Goal: Find specific page/section: Find specific page/section

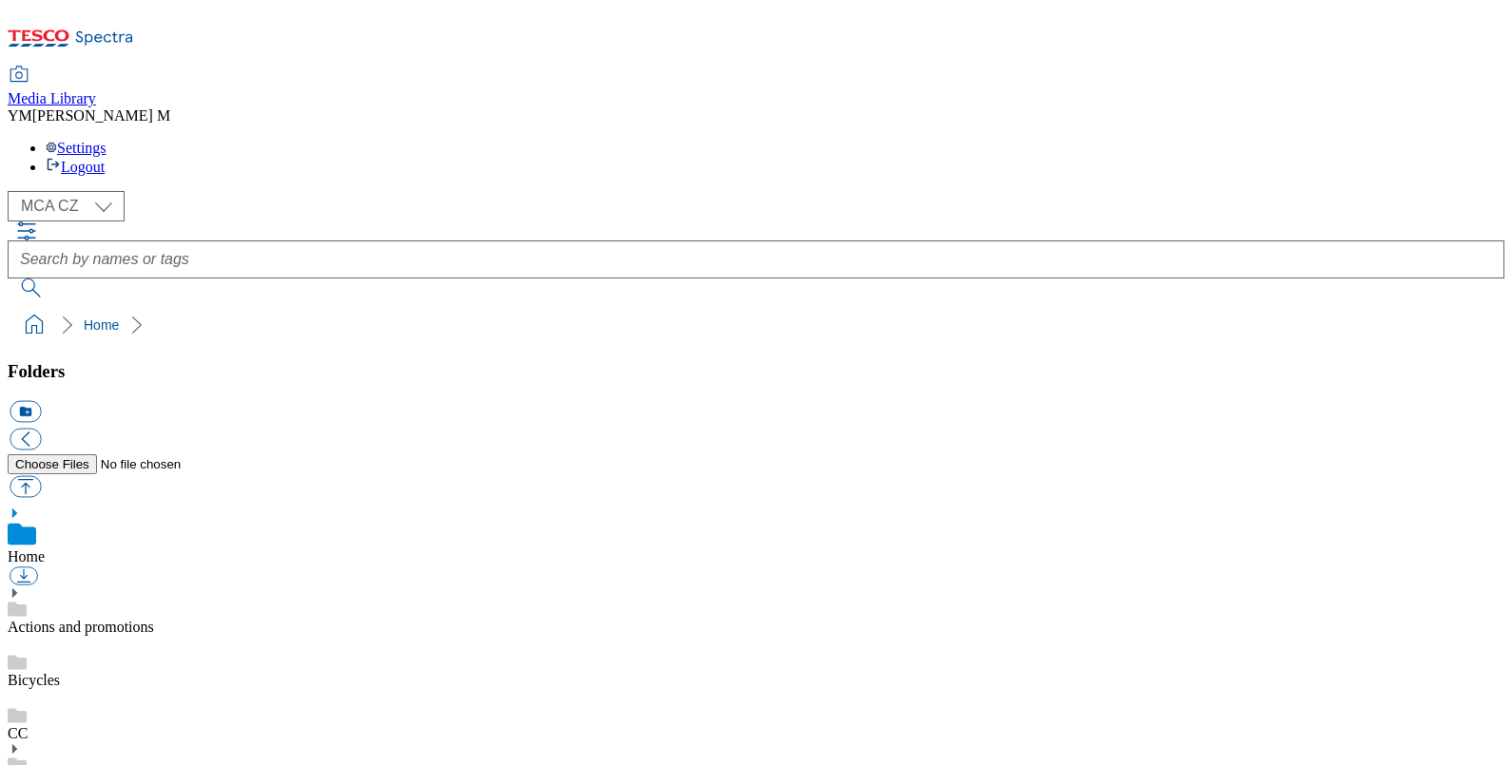
select select "flare-mca-cz"
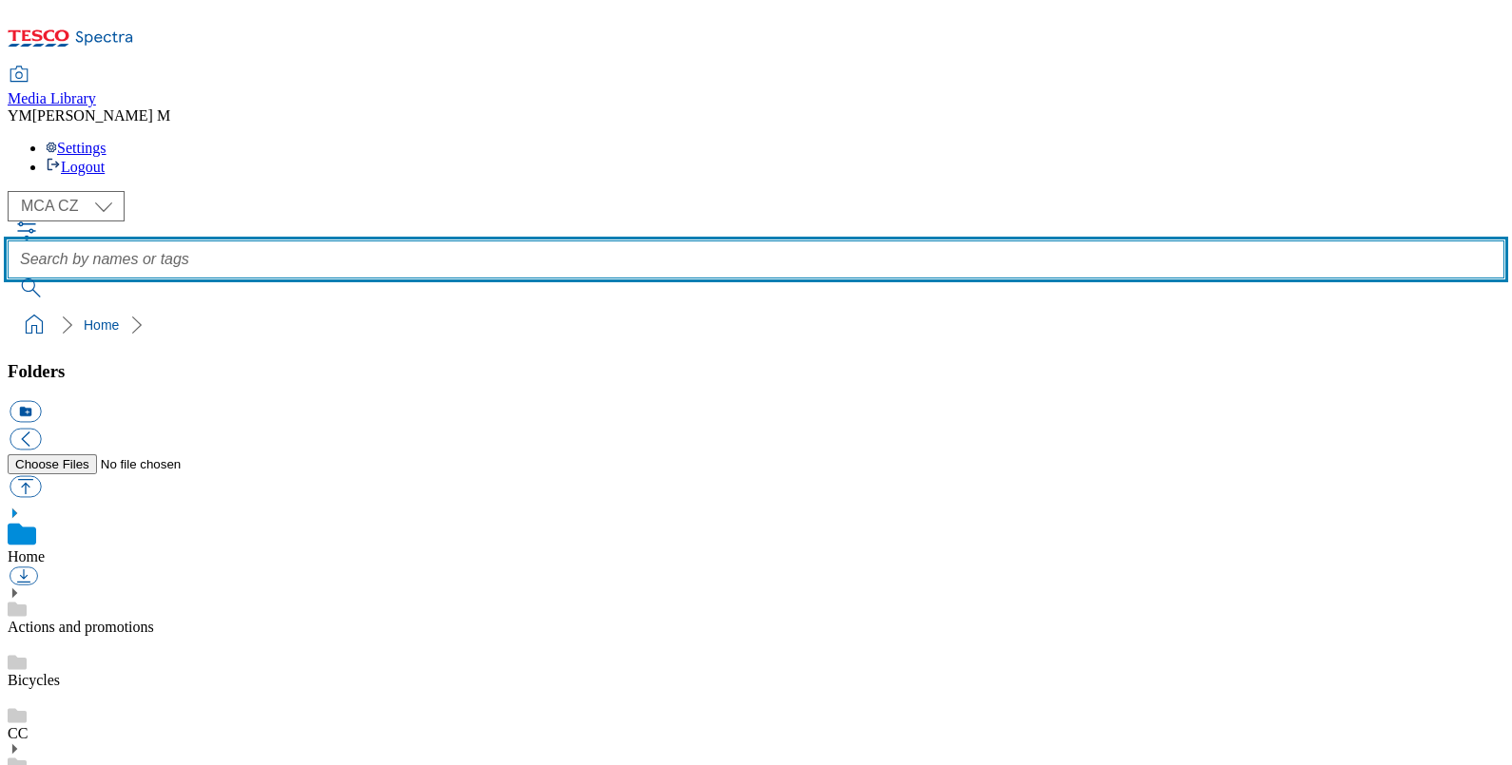
click at [571, 241] on input "text" at bounding box center [756, 260] width 1497 height 38
type input "PL1"
click at [8, 279] on button "submit" at bounding box center [32, 288] width 49 height 19
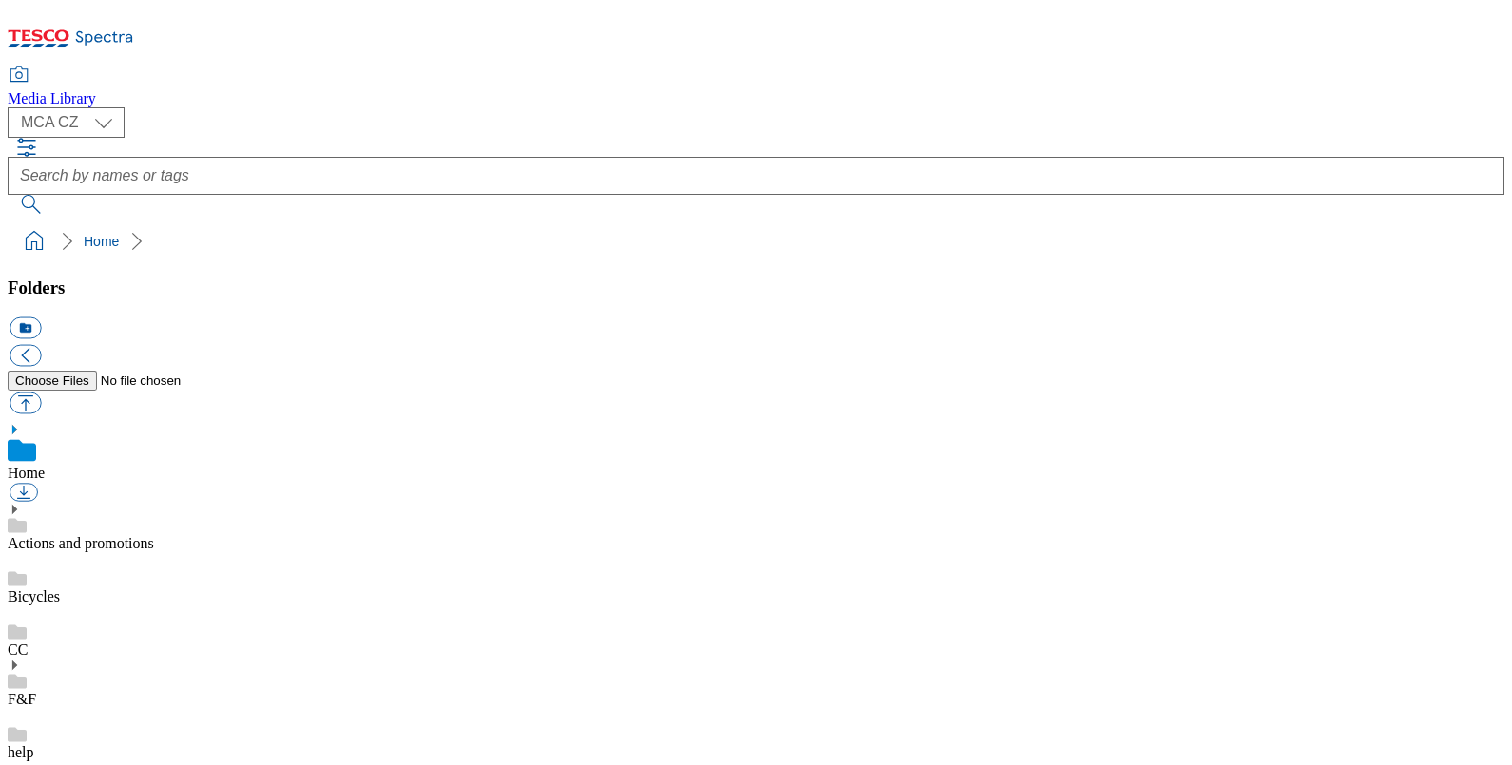
click at [114, 115] on select "MCA CZ MCA HU MCA SK MCA UK" at bounding box center [66, 122] width 117 height 30
select select "flare-mca-hu"
click at [12, 107] on select "MCA CZ MCA HU MCA SK MCA UK" at bounding box center [66, 122] width 117 height 30
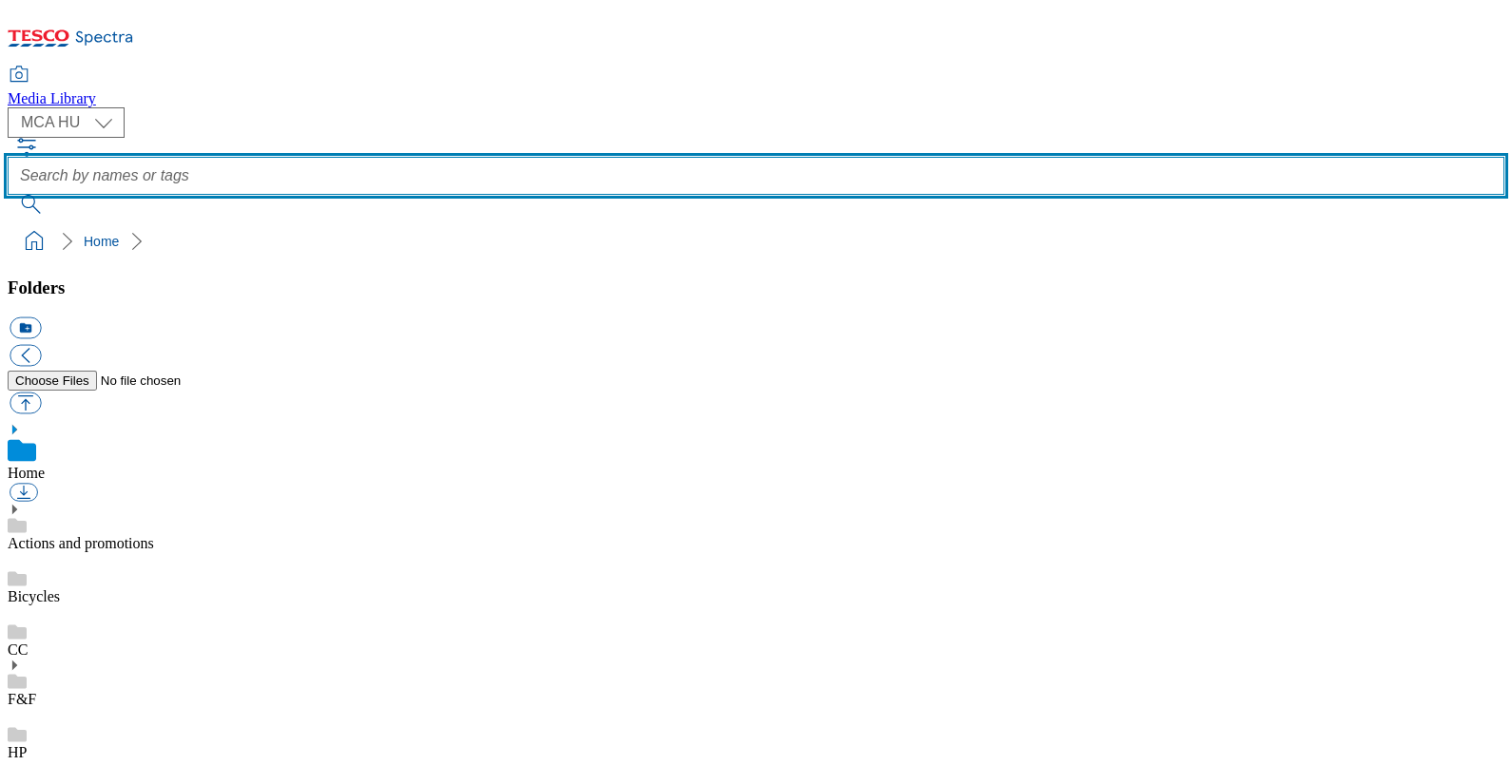
click at [531, 157] on input "text" at bounding box center [756, 176] width 1497 height 38
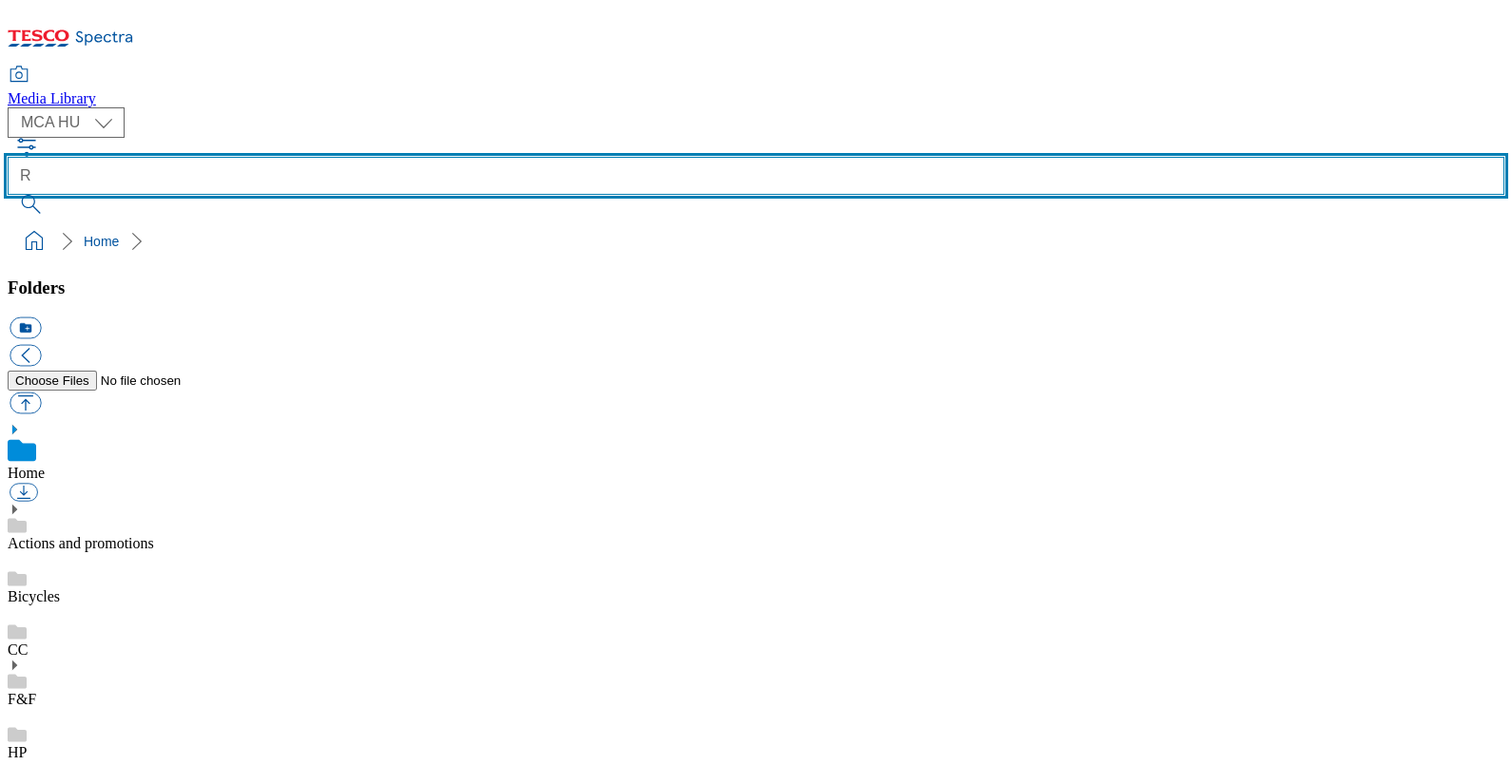
click at [535, 157] on input "R" at bounding box center [756, 176] width 1497 height 38
type input "R25"
click at [8, 195] on button "submit" at bounding box center [32, 204] width 49 height 19
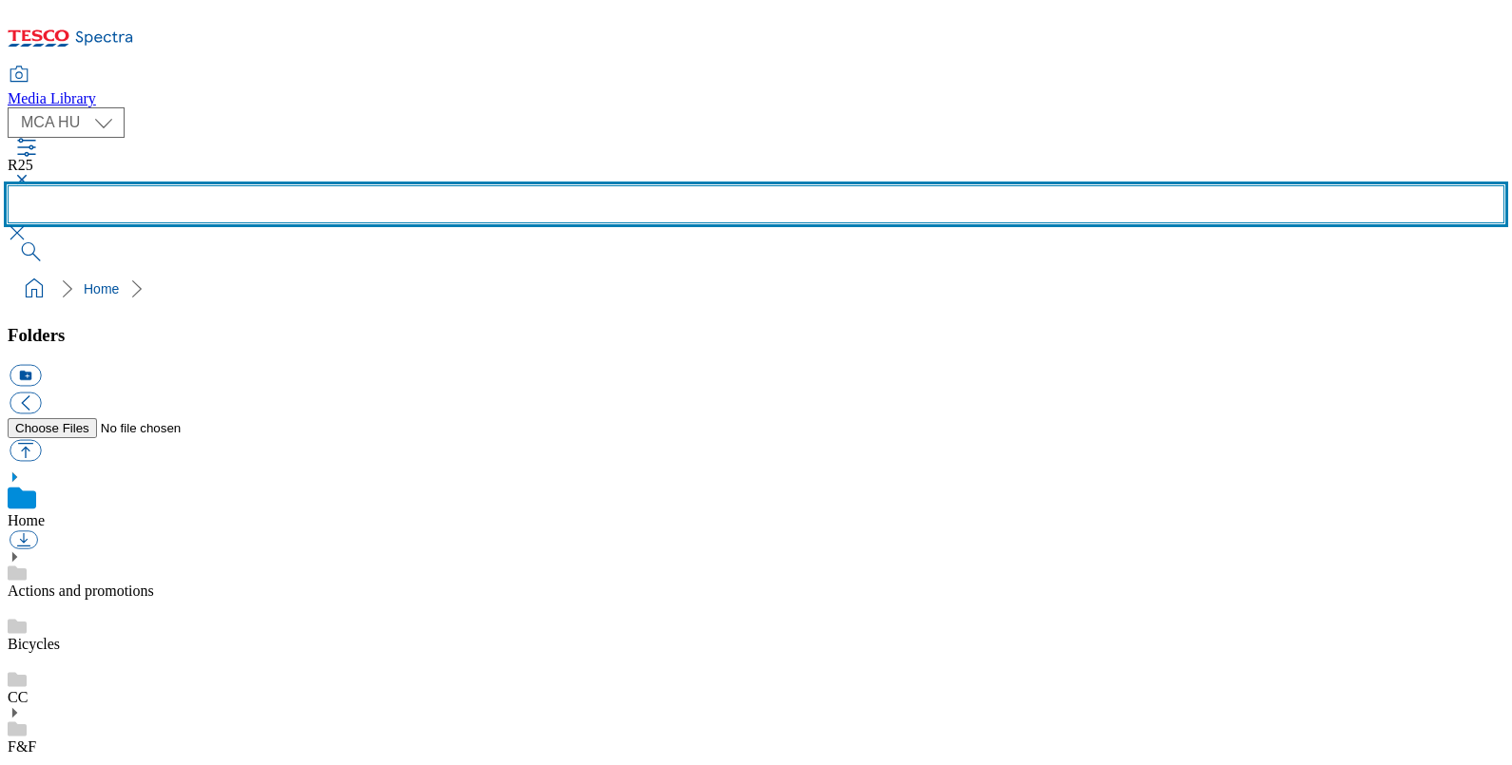
click at [606, 185] on input "text" at bounding box center [756, 204] width 1497 height 38
click at [8, 242] on button "submit" at bounding box center [32, 251] width 49 height 19
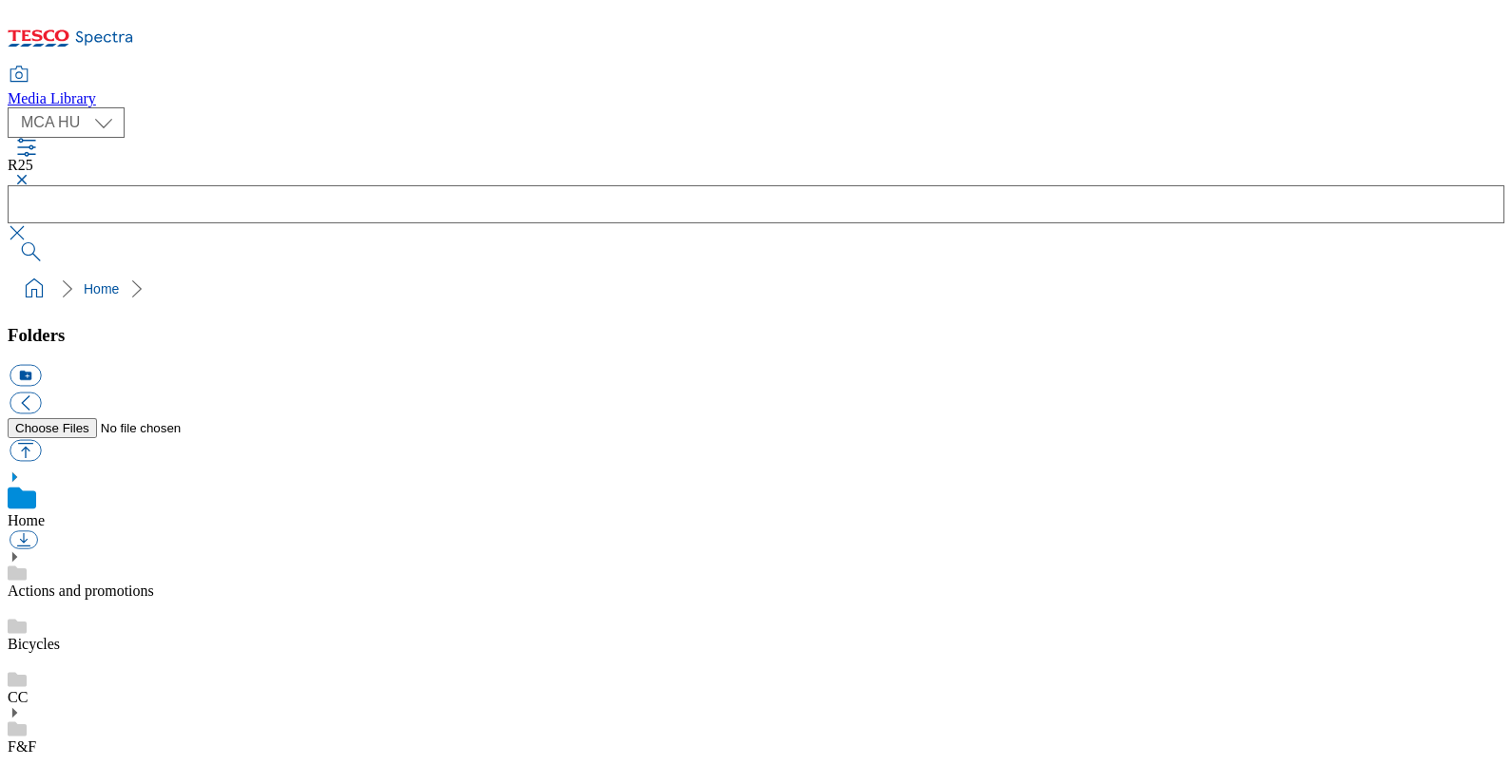
click at [30, 174] on button "button" at bounding box center [19, 179] width 23 height 11
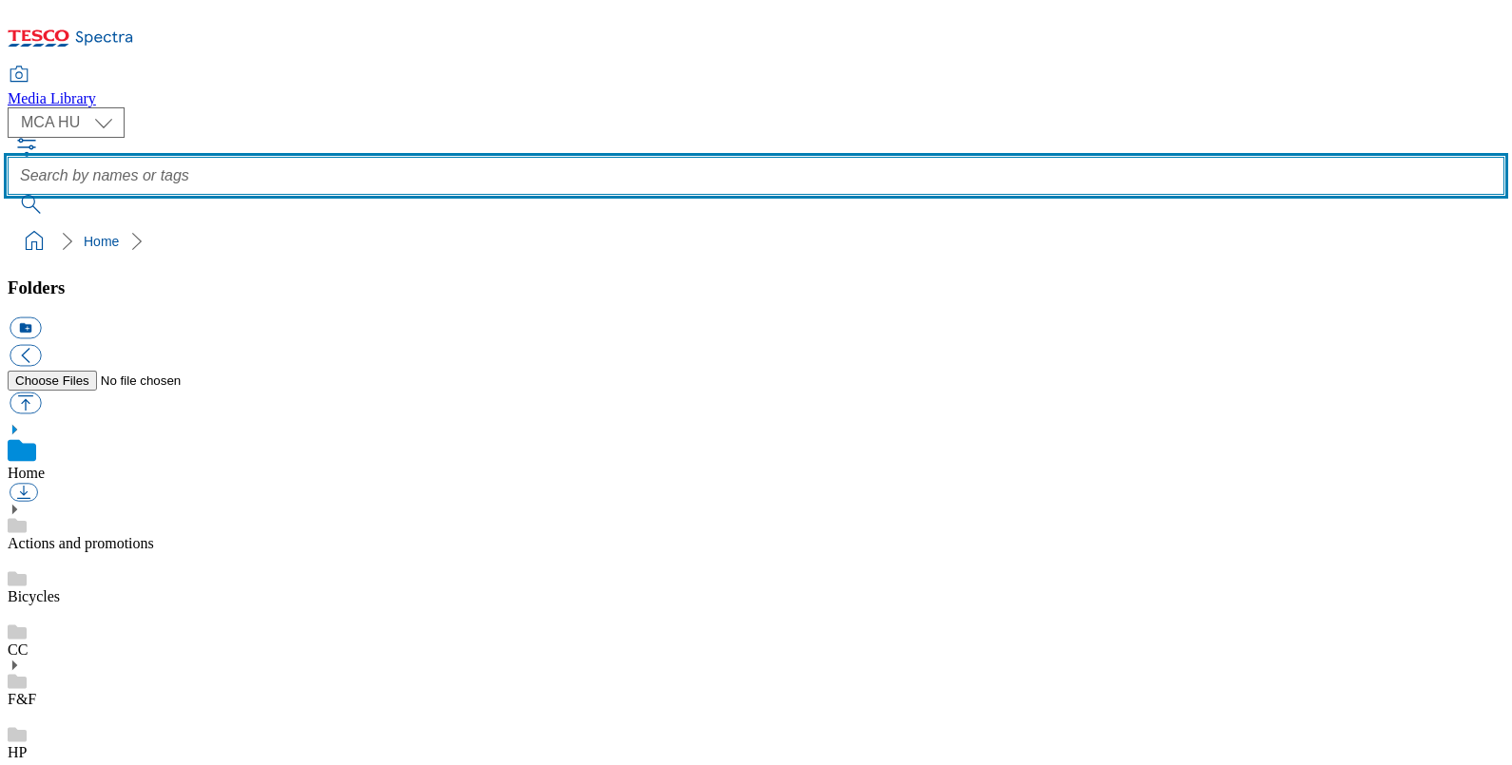
click at [555, 157] on input "text" at bounding box center [756, 176] width 1497 height 38
type input "R25"
click at [8, 195] on button "submit" at bounding box center [32, 204] width 49 height 19
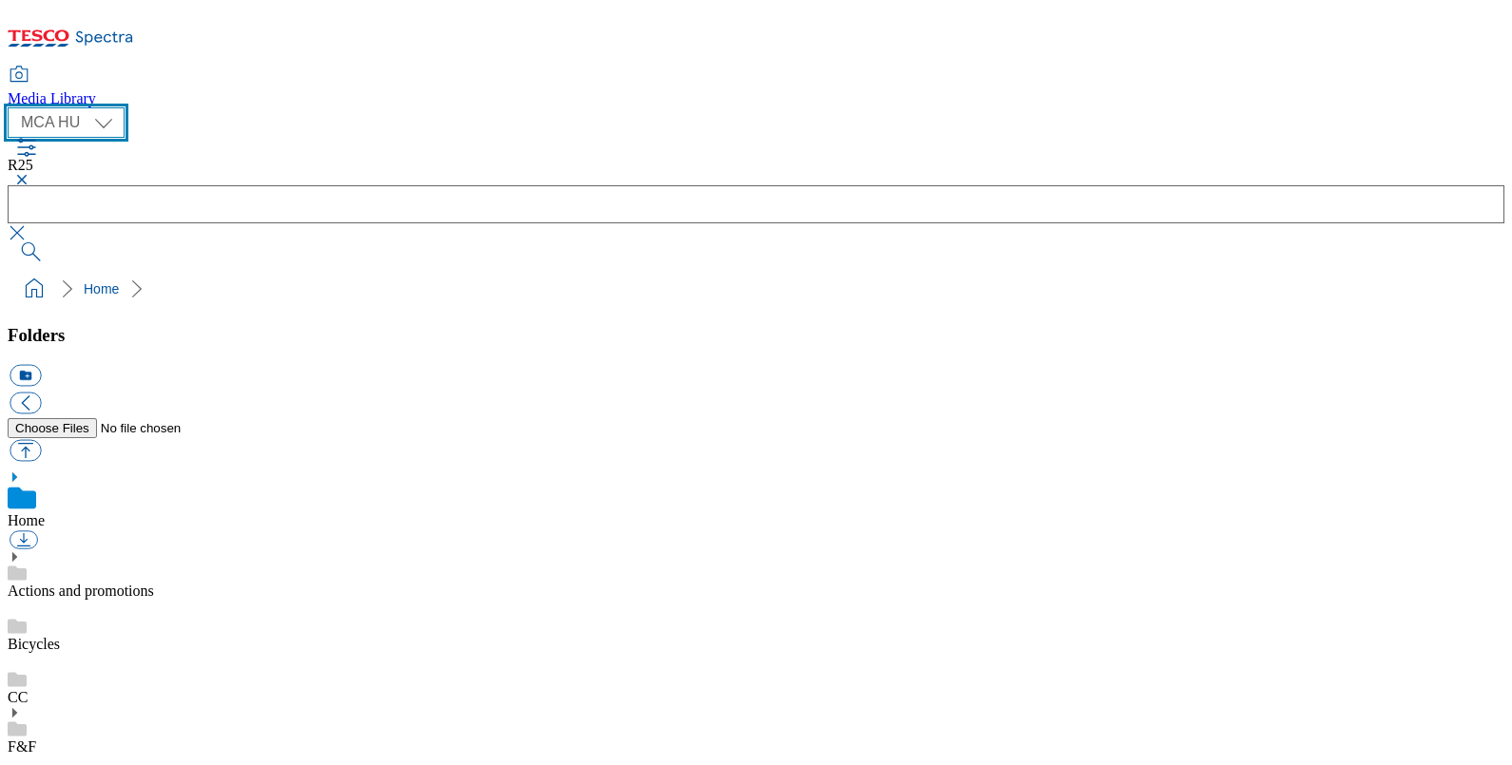
click at [122, 120] on select "MCA CZ MCA HU MCA SK MCA UK" at bounding box center [66, 122] width 117 height 30
select select "flare-mca-cz"
click at [12, 107] on select "MCA CZ MCA HU MCA SK MCA UK" at bounding box center [66, 122] width 117 height 30
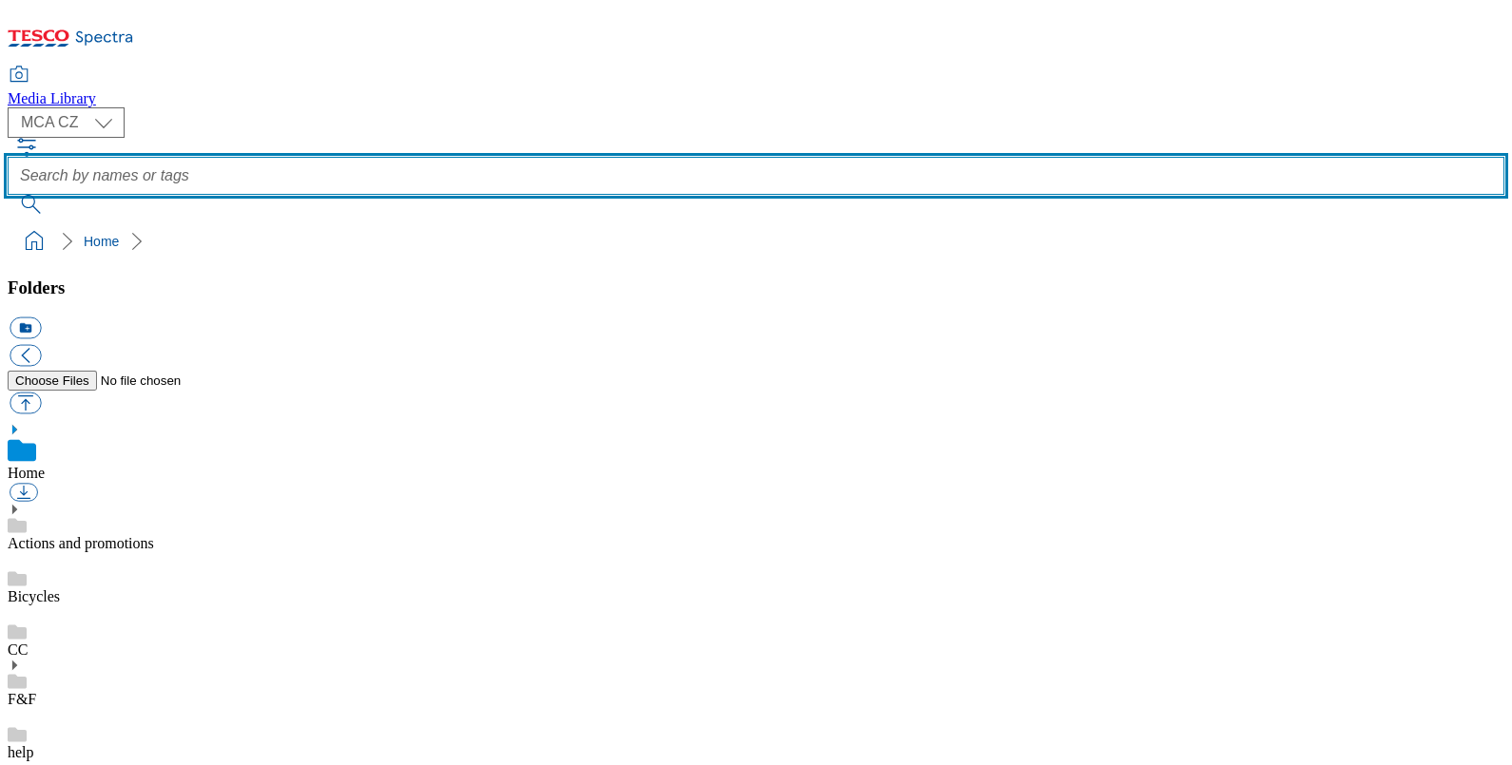
click at [571, 157] on input "text" at bounding box center [756, 176] width 1497 height 38
type input "R25"
click at [8, 195] on button "submit" at bounding box center [32, 204] width 49 height 19
